Goal: Task Accomplishment & Management: Manage account settings

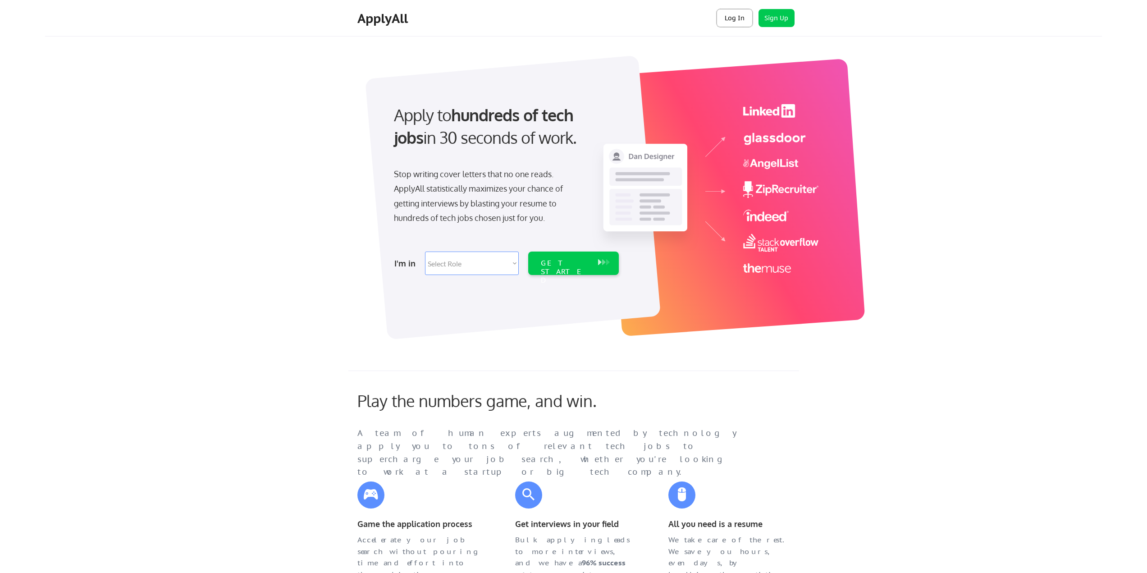
click at [732, 16] on button "Log In" at bounding box center [734, 18] width 36 height 18
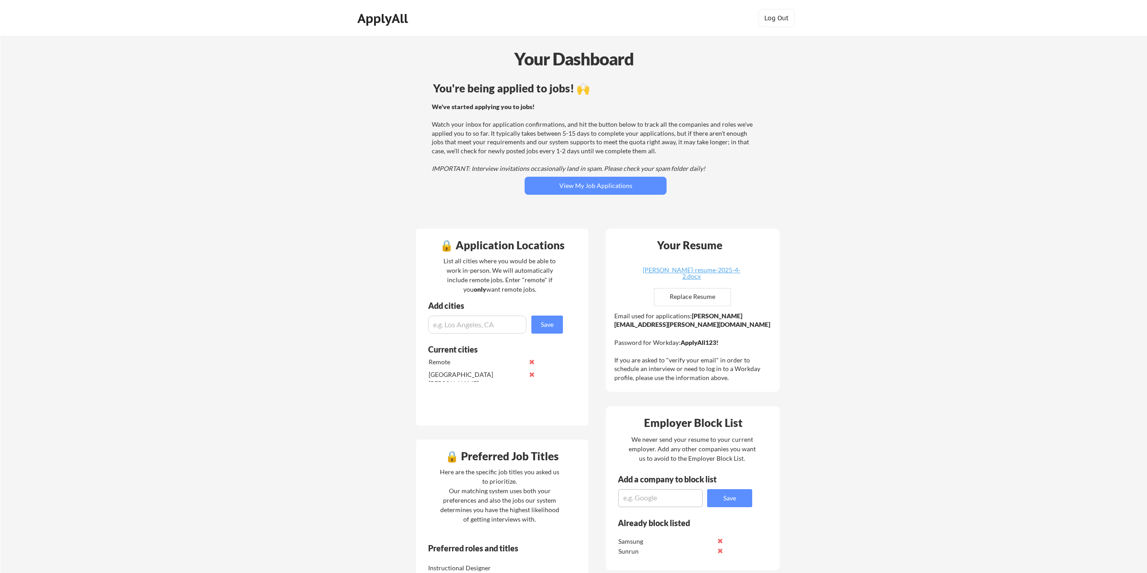
click at [591, 195] on div "You're being applied to jobs! 🙌 We've started applying you to jobs! Watch your …" at bounding box center [596, 150] width 364 height 144
click at [609, 183] on button "View My Job Applications" at bounding box center [595, 186] width 142 height 18
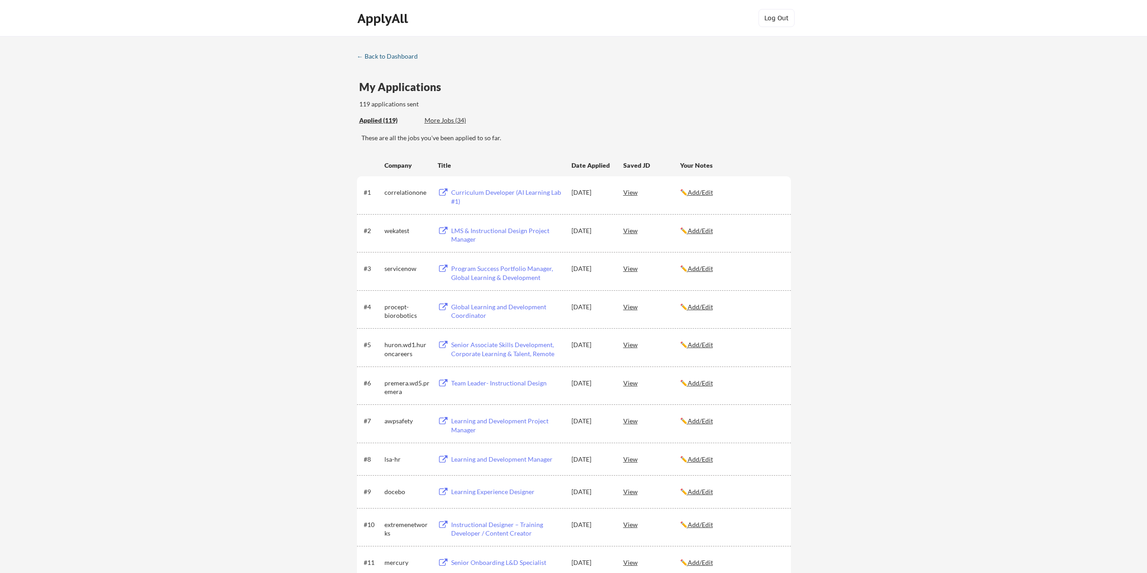
click at [375, 56] on div "← Back to Dashboard" at bounding box center [391, 56] width 68 height 6
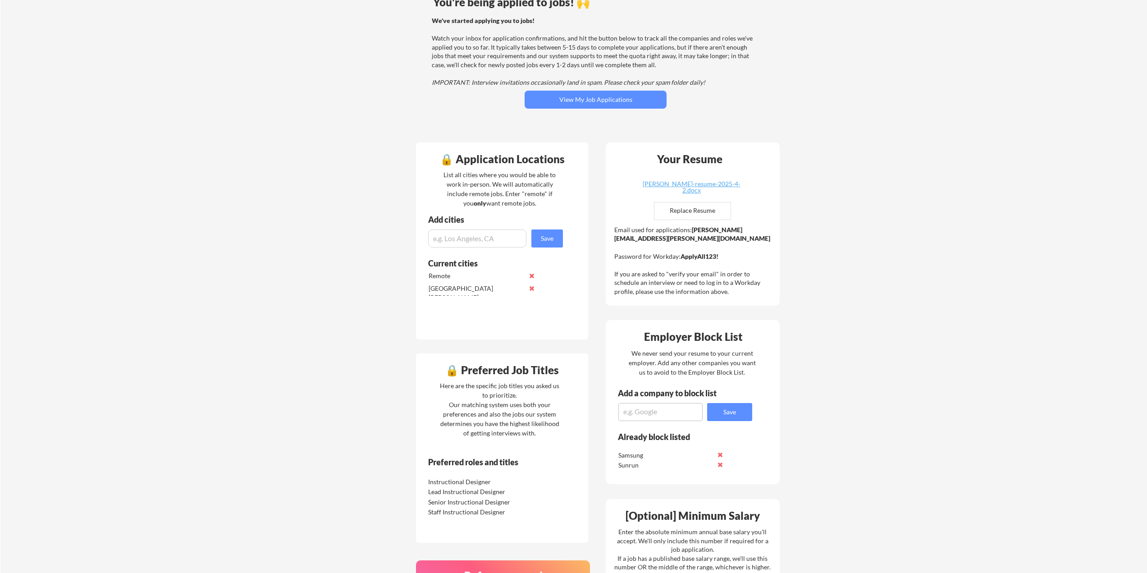
scroll to position [135, 0]
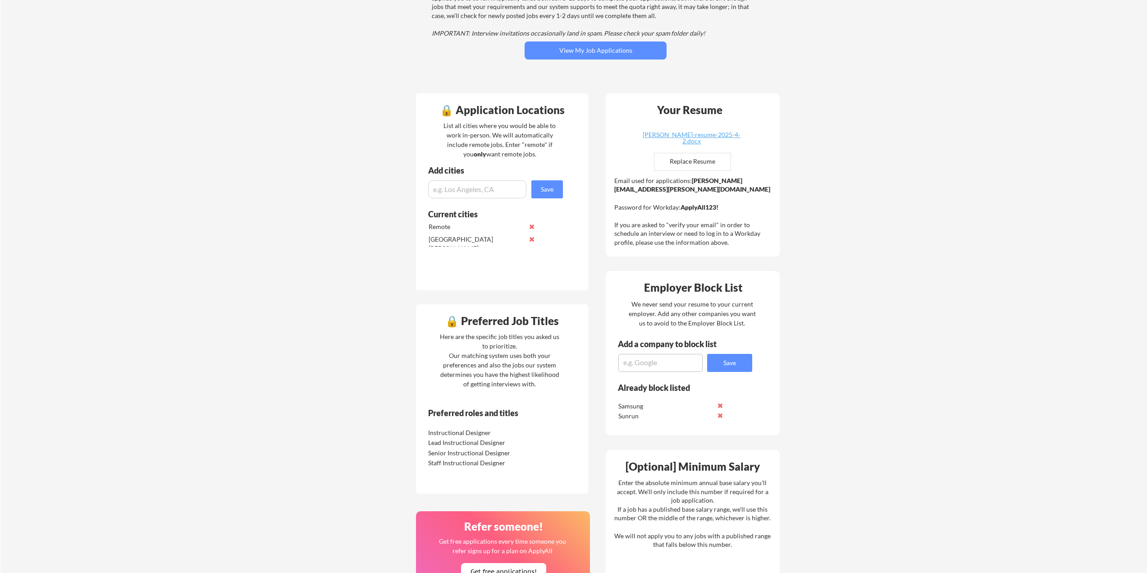
click at [655, 355] on textarea at bounding box center [660, 363] width 84 height 18
type textarea "Qualus"
click at [723, 367] on button "Save" at bounding box center [729, 363] width 45 height 18
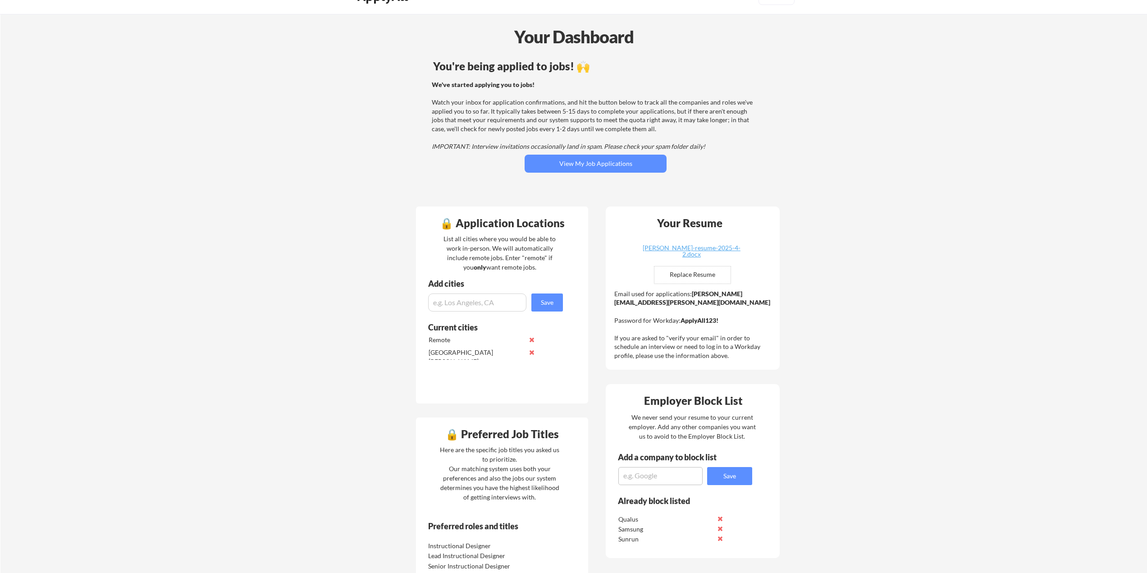
scroll to position [0, 0]
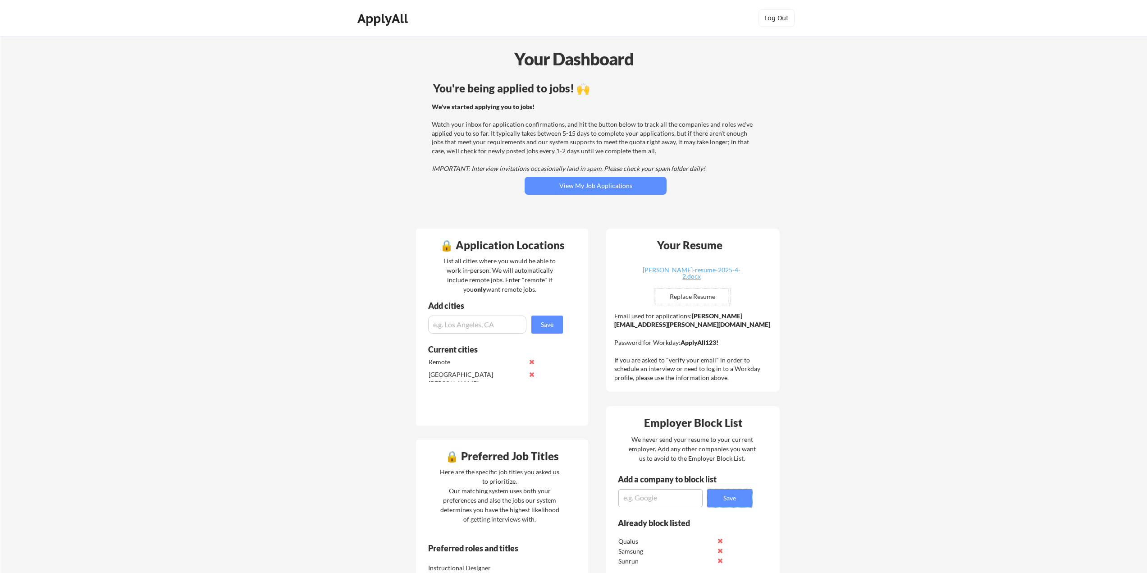
click at [383, 21] on div "ApplyAll" at bounding box center [383, 18] width 53 height 15
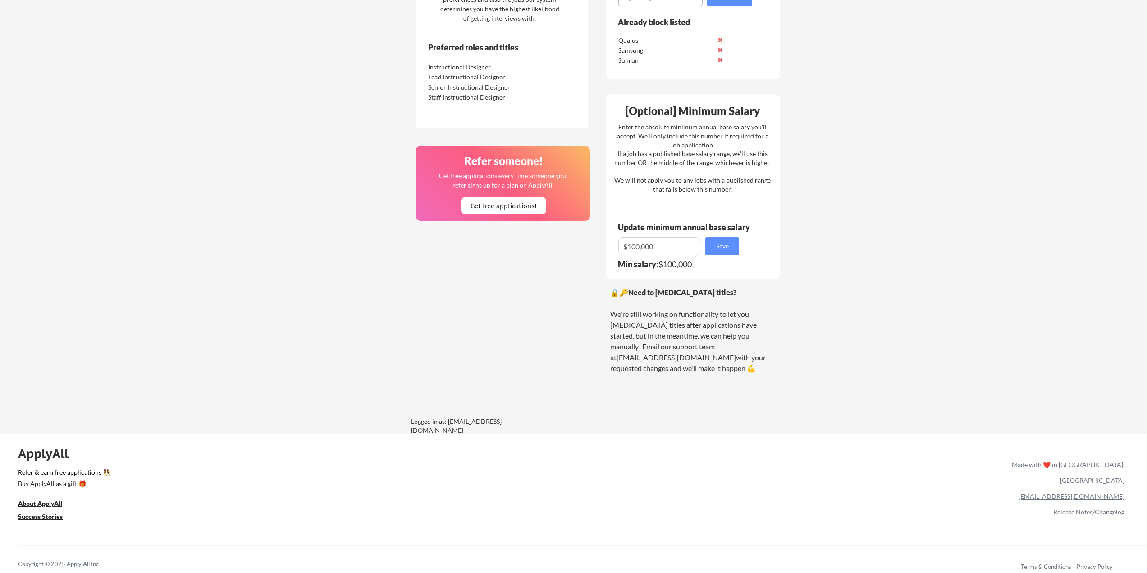
scroll to position [505, 0]
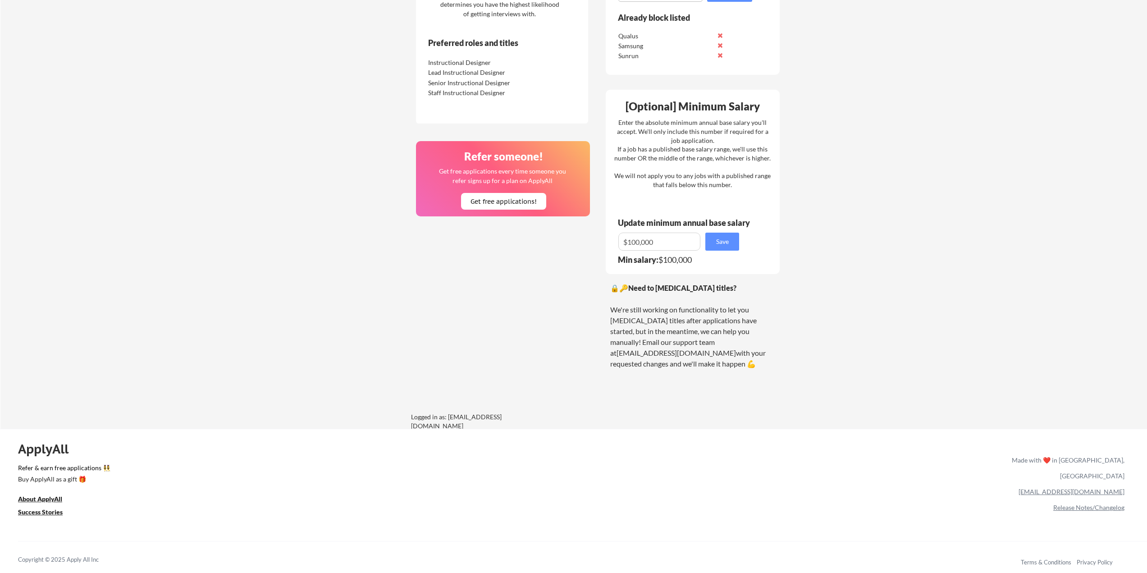
click at [1096, 487] on link "[EMAIL_ADDRESS][DOMAIN_NAME]" at bounding box center [1071, 491] width 106 height 8
drag, startPoint x: 1131, startPoint y: 475, endPoint x: 1077, endPoint y: 477, distance: 54.1
click at [1078, 477] on div "ApplyAll Refer & earn free applications 👯‍♀️ Buy ApplyAll as a gift 🎁 About App…" at bounding box center [573, 506] width 1147 height 143
drag, startPoint x: 1005, startPoint y: 478, endPoint x: 1047, endPoint y: 484, distance: 43.3
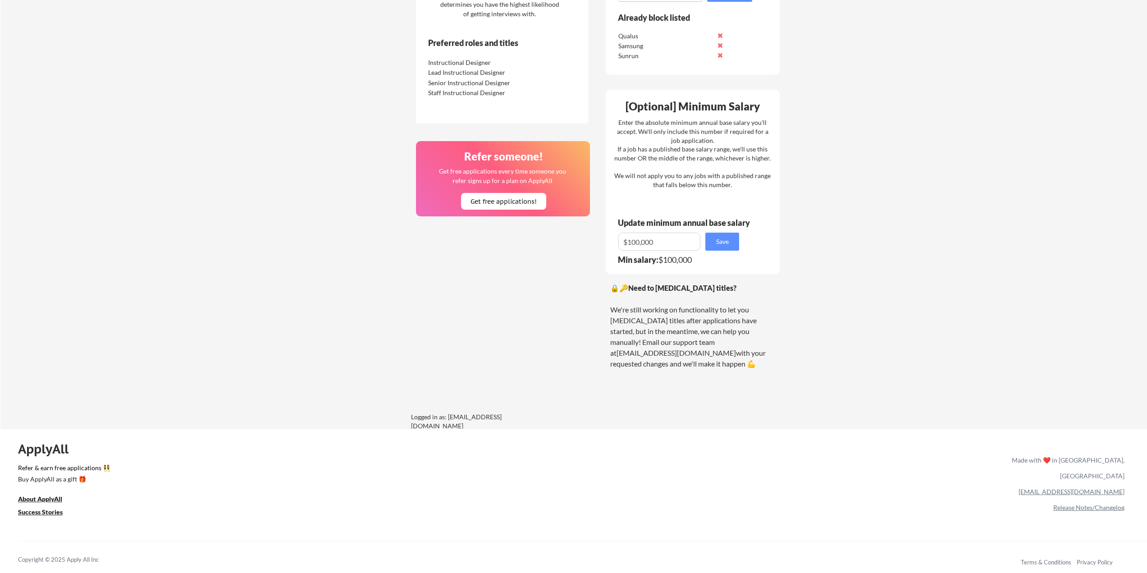
click at [1009, 478] on div "ApplyAll Refer & earn free applications 👯‍♀️ Buy ApplyAll as a gift 🎁 About App…" at bounding box center [573, 506] width 1147 height 143
click at [1077, 487] on link "[EMAIL_ADDRESS][DOMAIN_NAME]" at bounding box center [1071, 491] width 106 height 8
